Goal: Information Seeking & Learning: Check status

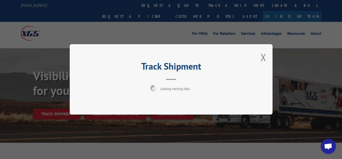
scroll to position [26, 0]
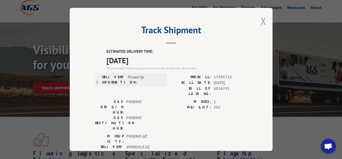
click at [261, 20] on button "Close modal" at bounding box center [264, 20] width 6 height 13
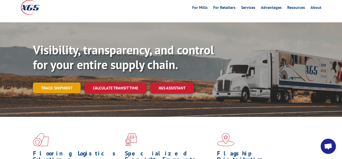
click at [56, 82] on link "Track shipment" at bounding box center [57, 87] width 48 height 11
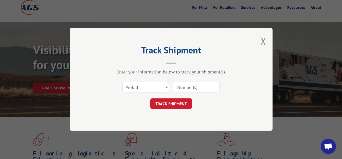
scroll to position [0, 0]
click at [122, 82] on select "Select category... Probill BOL PO" at bounding box center [145, 87] width 47 height 11
select select "bol"
click option "BOL" at bounding box center [0, 0] width 0 height 0
click at [194, 80] on div "Select category... Probill BOL PO" at bounding box center [171, 87] width 152 height 17
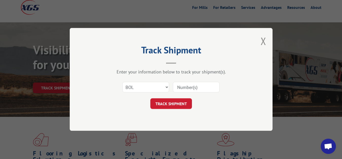
click at [182, 86] on input at bounding box center [196, 87] width 47 height 11
click at [212, 88] on input at bounding box center [196, 87] width 47 height 11
type input "6008794"
click button "TRACK SHIPMENT" at bounding box center [171, 103] width 42 height 11
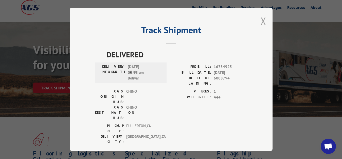
click at [265, 23] on button "Close modal" at bounding box center [264, 20] width 6 height 13
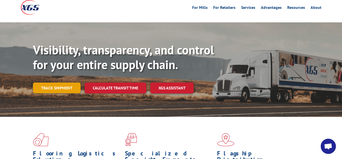
click at [64, 82] on link "Track shipment" at bounding box center [57, 87] width 48 height 11
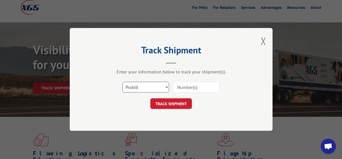
click at [122, 82] on select "Select category... Probill BOL PO" at bounding box center [145, 87] width 47 height 11
select select "bol"
click option "BOL" at bounding box center [0, 0] width 0 height 0
click at [183, 87] on input at bounding box center [196, 87] width 47 height 11
